Goal: Navigation & Orientation: Find specific page/section

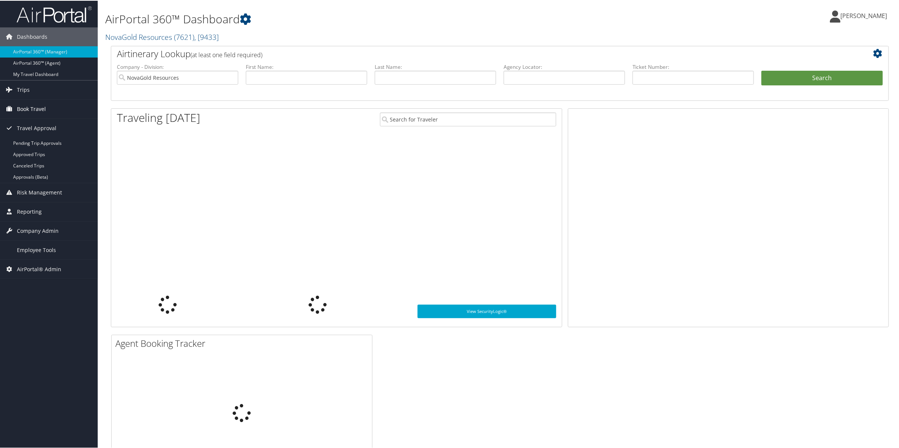
click at [33, 106] on span "Book Travel" at bounding box center [31, 108] width 29 height 19
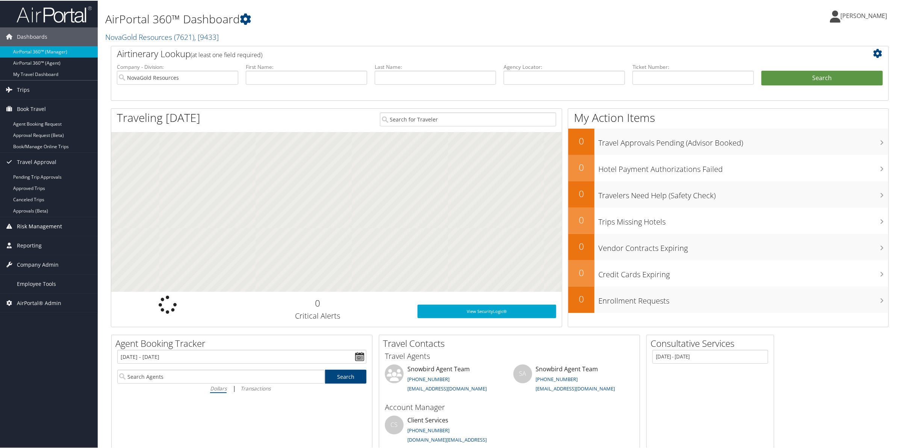
click at [42, 226] on span "Risk Management" at bounding box center [39, 225] width 45 height 19
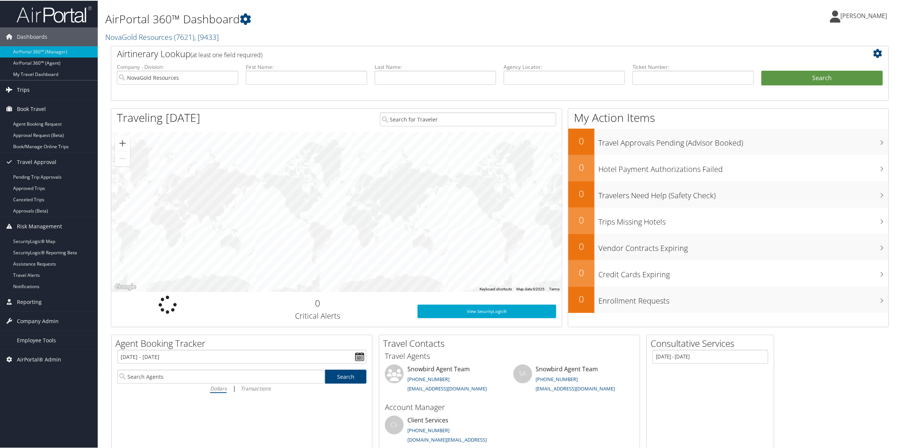
click at [41, 93] on link "Trips" at bounding box center [49, 89] width 98 height 19
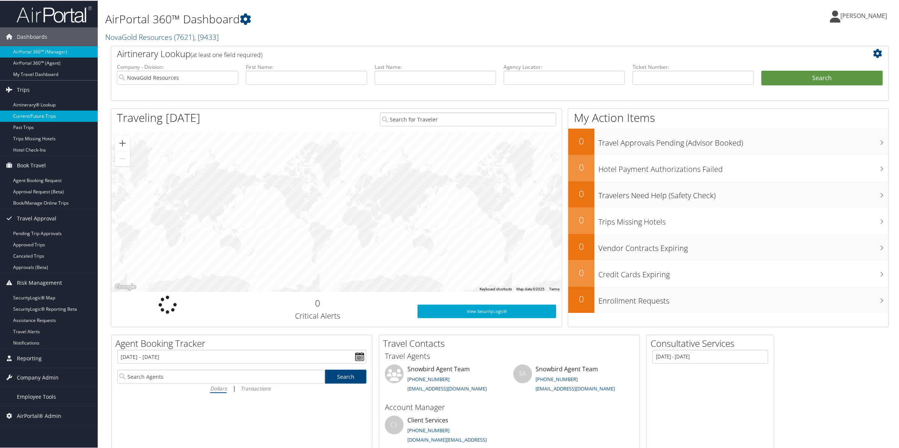
click at [38, 112] on link "Current/Future Trips" at bounding box center [49, 115] width 98 height 11
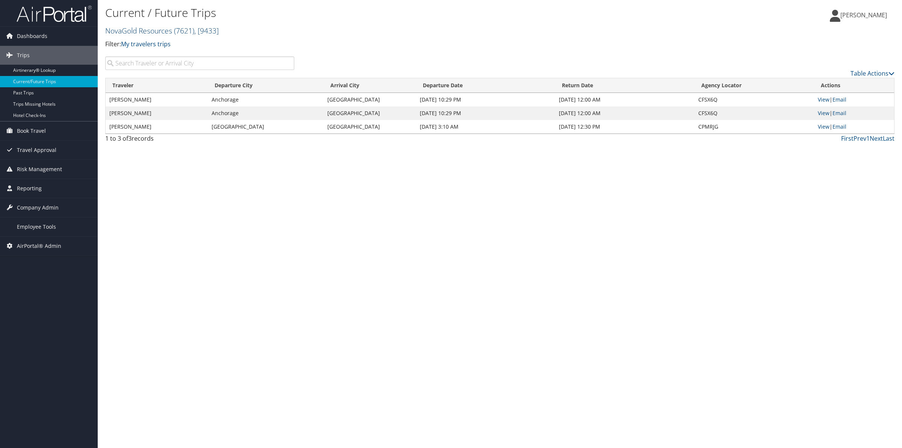
click at [186, 30] on span "( 7621 )" at bounding box center [184, 31] width 20 height 10
click at [164, 91] on link "Cross [DEMOGRAPHIC_DATA] Outreach - CCO, [304121]" at bounding box center [155, 93] width 99 height 20
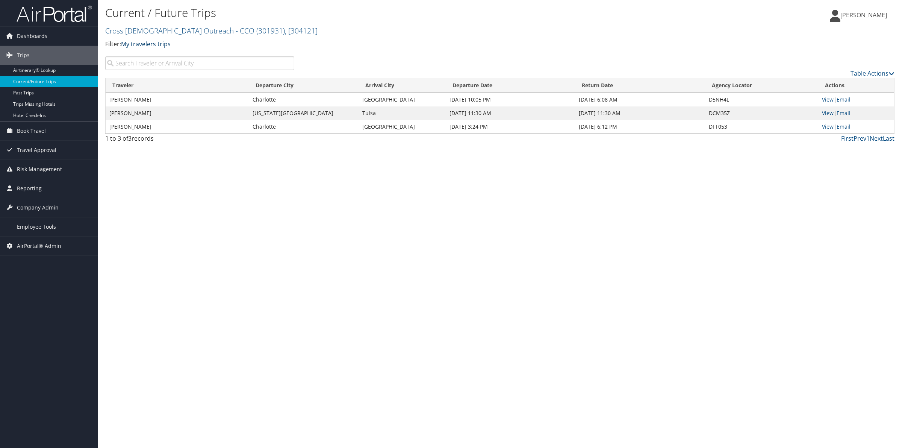
click at [154, 46] on link "My travelers trips" at bounding box center [146, 44] width 50 height 8
click at [154, 51] on link "My trips" at bounding box center [172, 56] width 99 height 13
